Goal: Find specific page/section: Find specific page/section

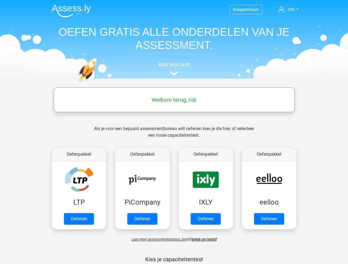
click at [288, 9] on span "rob" at bounding box center [291, 9] width 6 height 5
click at [158, 240] on span "Laat meer assessmentbureaus zien" at bounding box center [159, 240] width 56 height 4
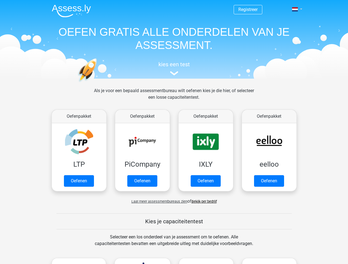
click at [295, 9] on span at bounding box center [295, 9] width 6 height 4
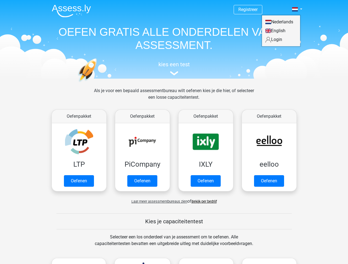
click at [158, 202] on span "Laat meer assessmentbureaus zien" at bounding box center [159, 202] width 56 height 4
